Goal: Transaction & Acquisition: Purchase product/service

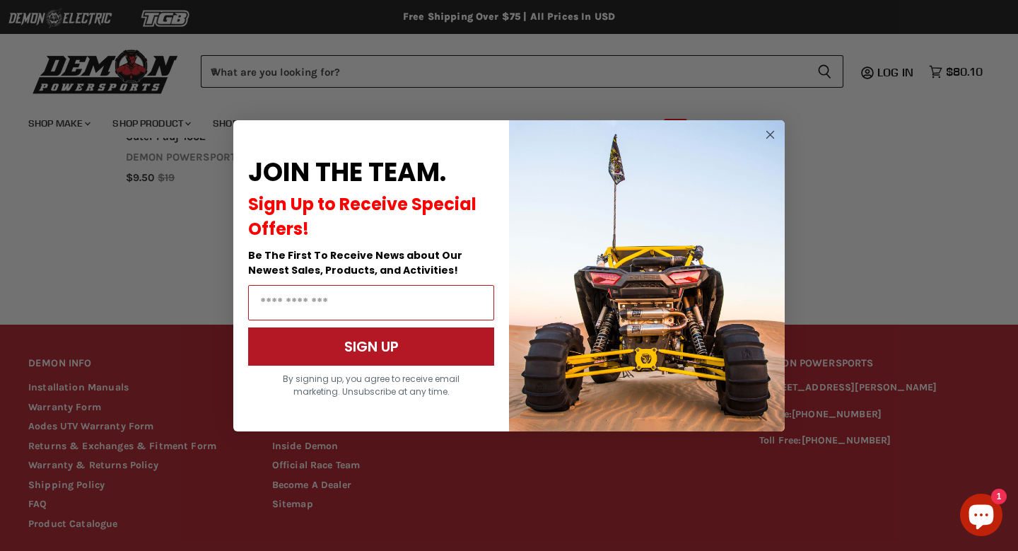
scroll to position [1165, 0]
